Goal: Check status: Check status

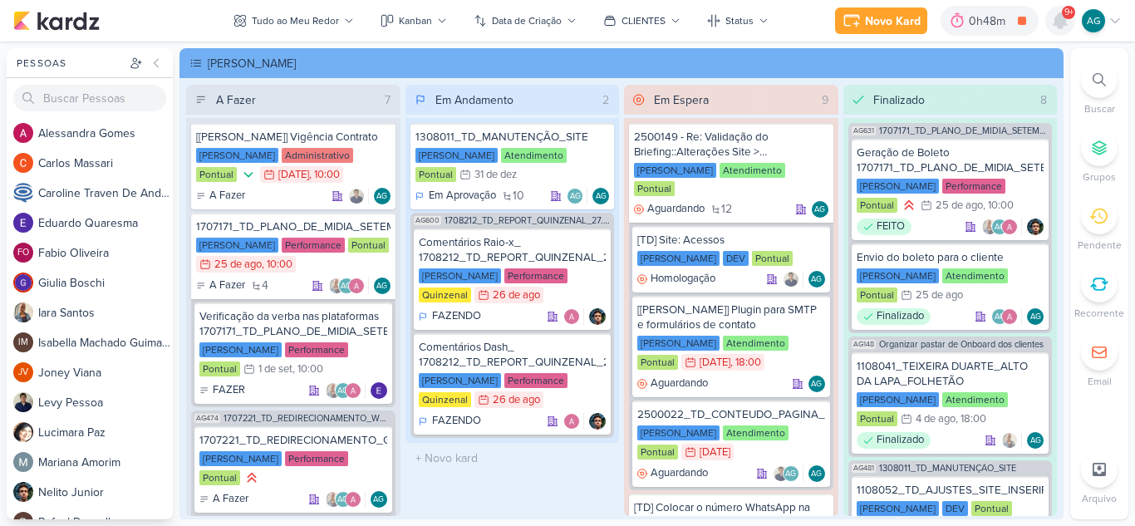
click at [1059, 26] on icon at bounding box center [1060, 20] width 13 height 15
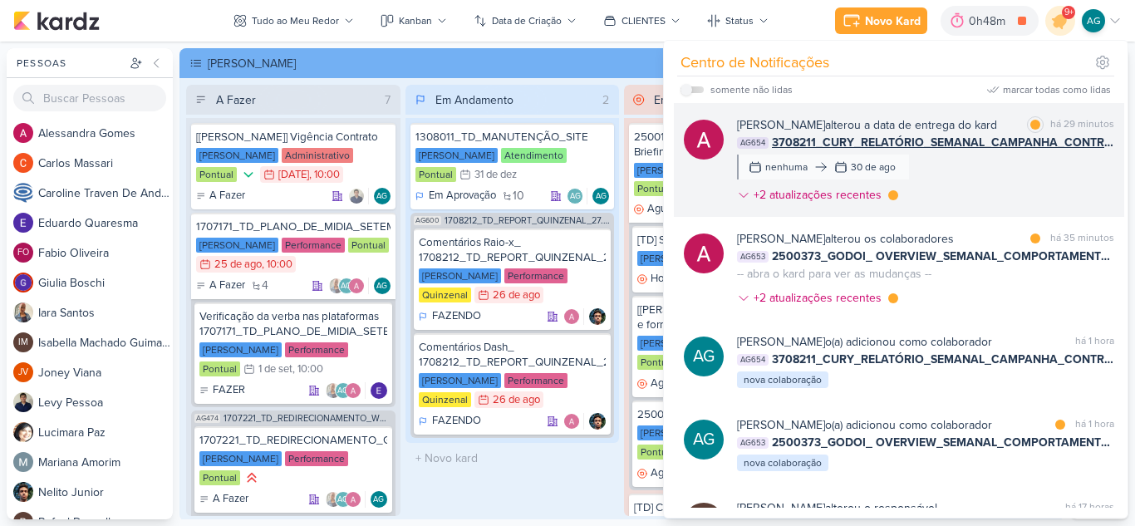
click at [1012, 192] on div "[PERSON_NAME] alterou a data de entrega do kard marcar como lida há 29 minutos …" at bounding box center [925, 163] width 377 height 94
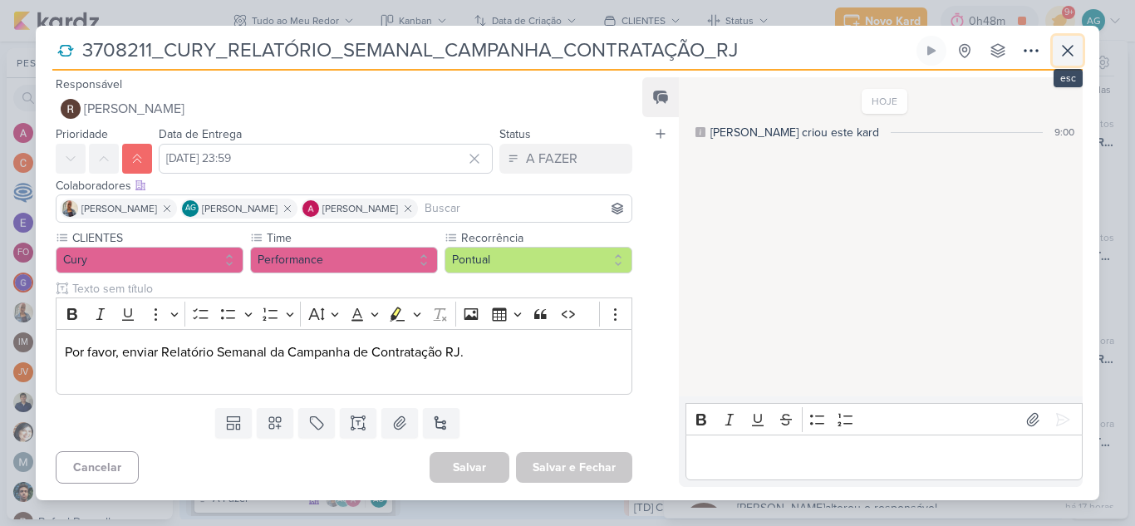
click at [1073, 49] on icon at bounding box center [1068, 51] width 20 height 20
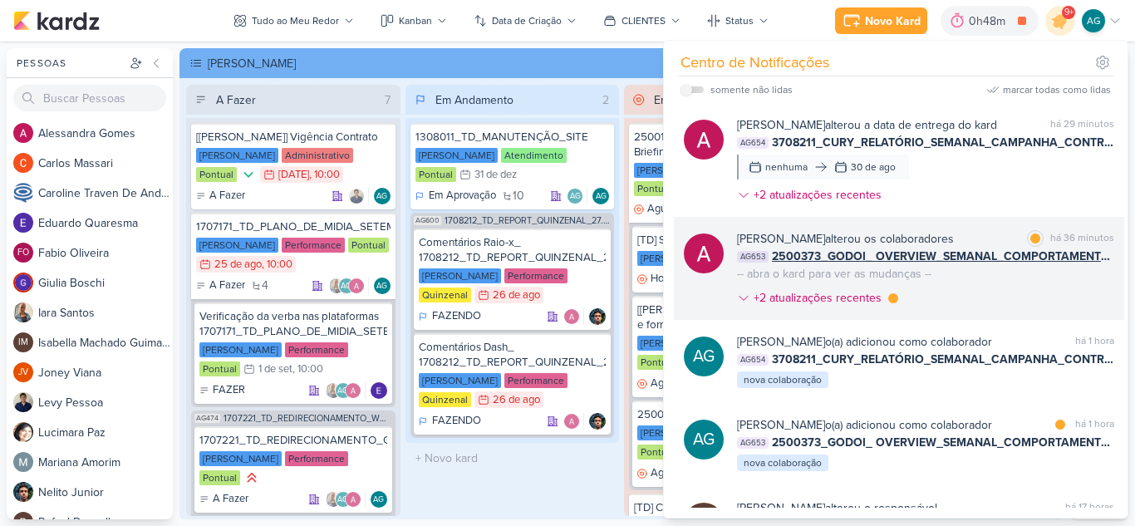
click at [998, 292] on div "[PERSON_NAME] alterou os colaboradores marcar como lida há 36 minutos AG653 250…" at bounding box center [925, 271] width 377 height 83
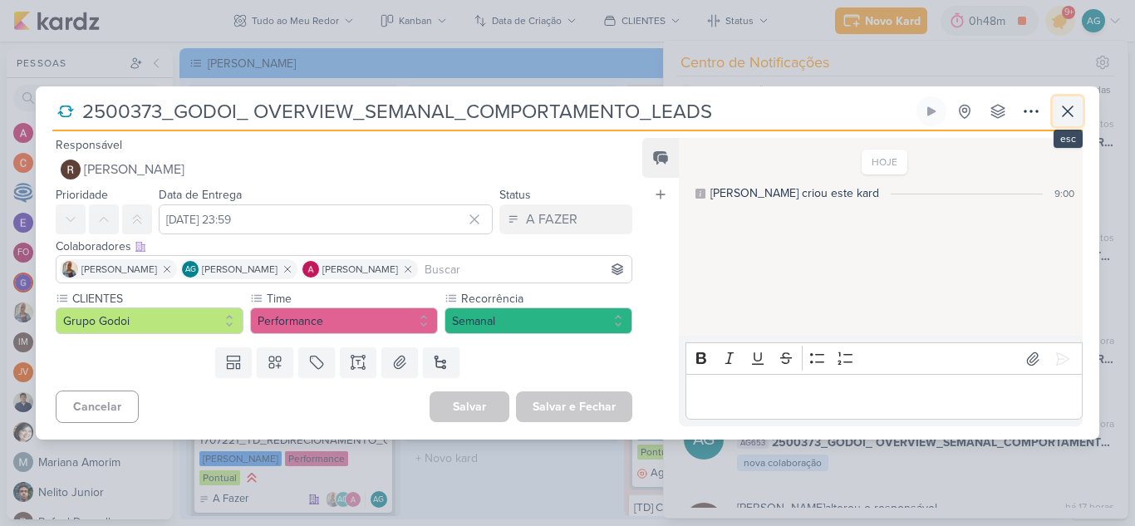
click at [1067, 113] on icon at bounding box center [1068, 111] width 10 height 10
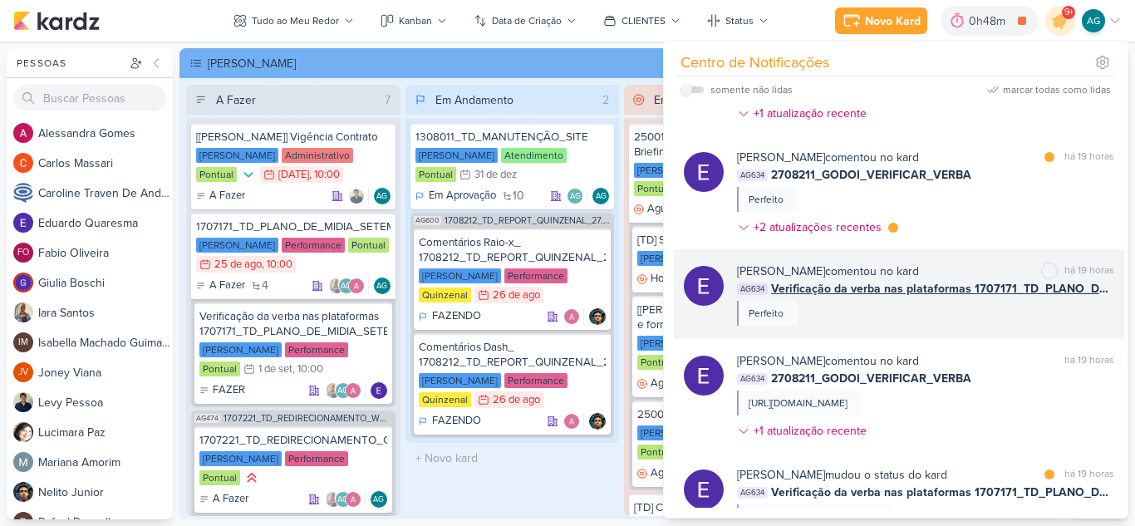
scroll to position [914, 0]
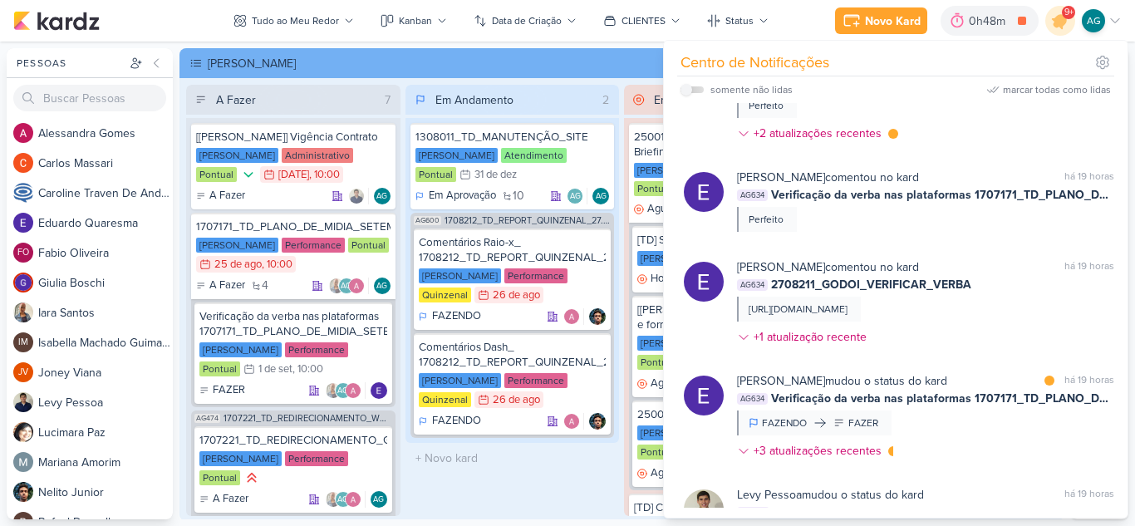
click at [524, 494] on div "Em Andamento 2 1308011_TD_MANUTENÇÃO_SITE [PERSON_NAME] Atendimento Pontual 31/…" at bounding box center [512, 300] width 214 height 431
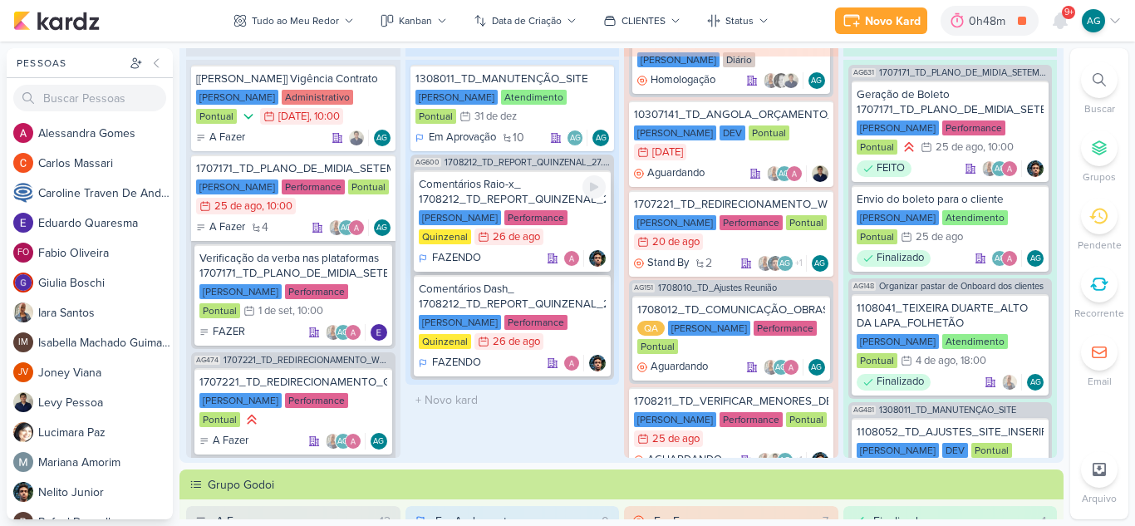
scroll to position [83, 0]
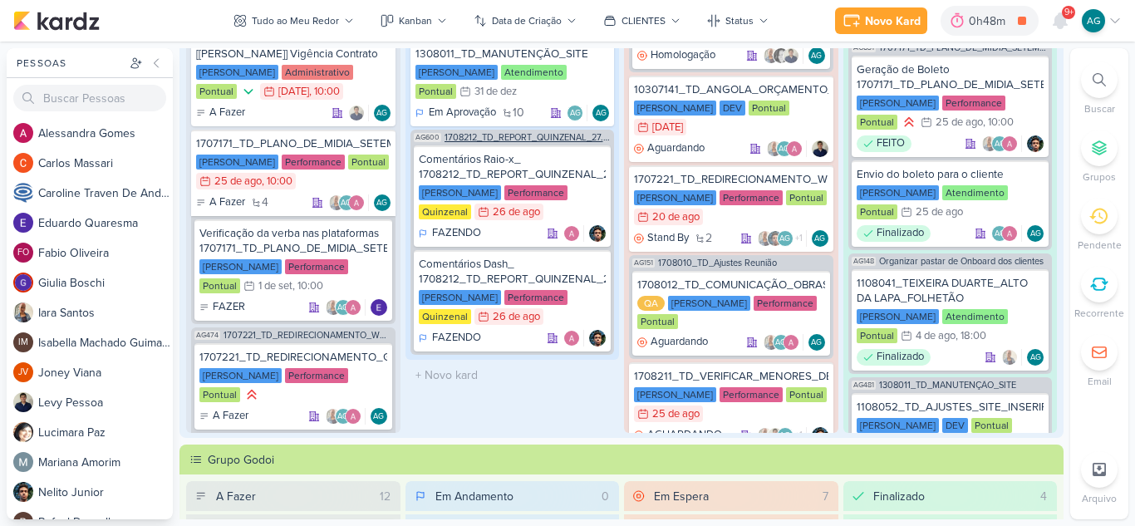
click at [500, 135] on span "1708212_TD_REPORT_QUINZENAL_27.08" at bounding box center [528, 137] width 167 height 9
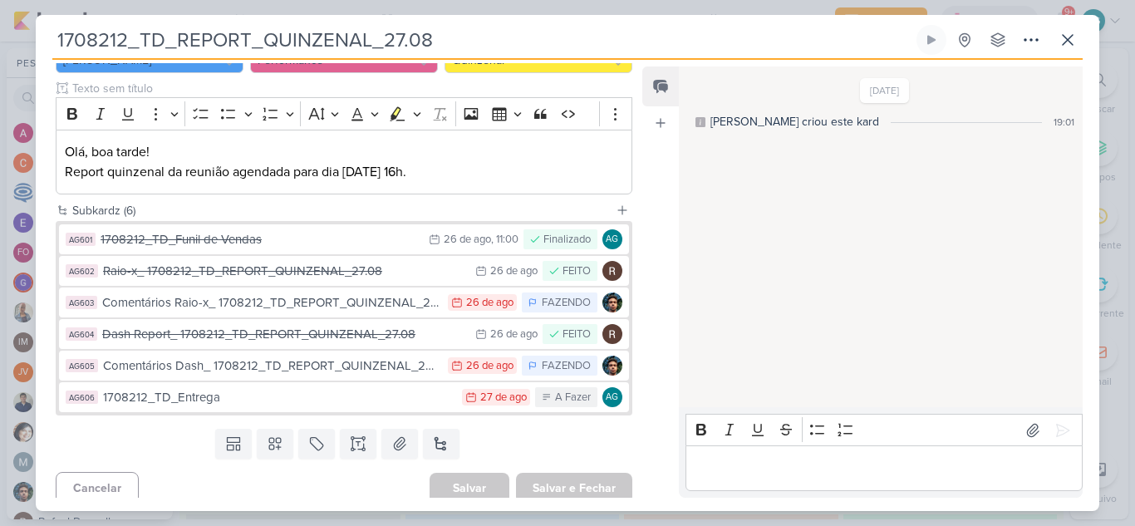
scroll to position [199, 0]
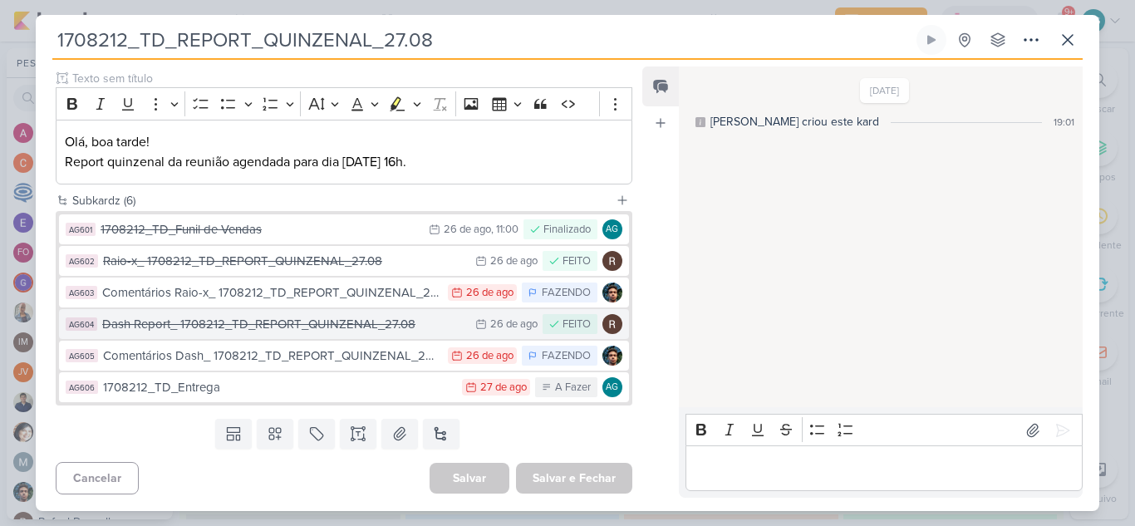
click at [361, 332] on div "Dash Report_ 1708212_TD_REPORT_QUINZENAL_27.08" at bounding box center [284, 324] width 365 height 19
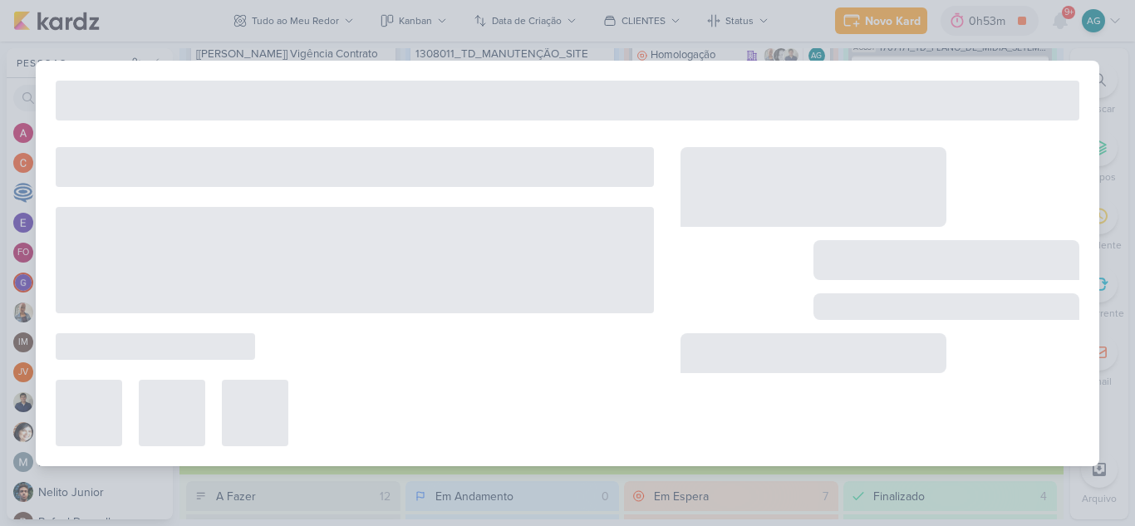
type input "Dash Report_ 1708212_TD_REPORT_QUINZENAL_27.08"
type input "[DATE] 23:59"
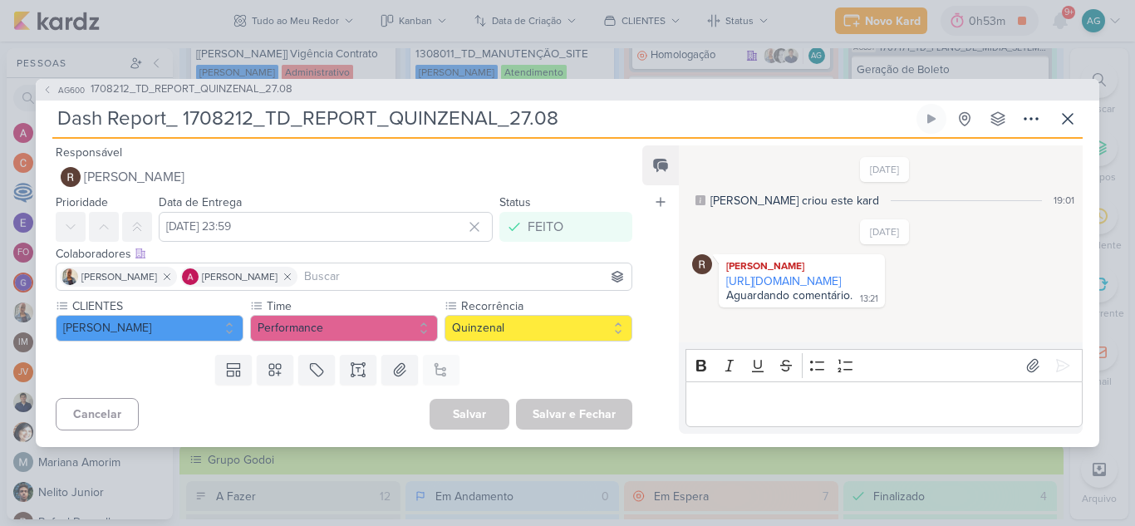
click at [841, 288] on link "[URL][DOMAIN_NAME]" at bounding box center [783, 281] width 115 height 14
